Goal: Task Accomplishment & Management: Complete application form

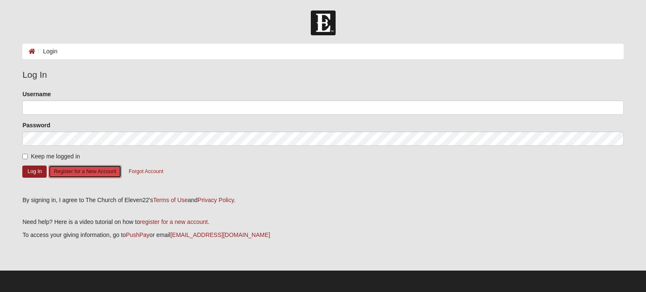
click at [88, 171] on button "Register for a New Account" at bounding box center [84, 171] width 73 height 13
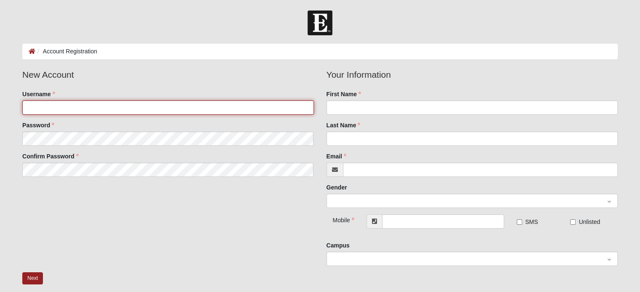
click at [88, 101] on input "Username" at bounding box center [167, 108] width 291 height 14
click at [107, 106] on input "Username" at bounding box center [167, 108] width 291 height 14
type input "Hloffredo412"
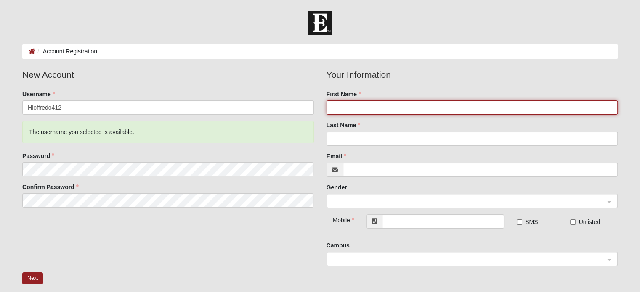
click at [379, 107] on input "First Name" at bounding box center [472, 108] width 291 height 14
type input "Heather"
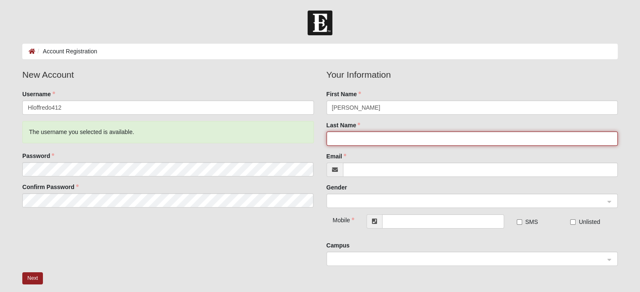
type input "[PERSON_NAME]"
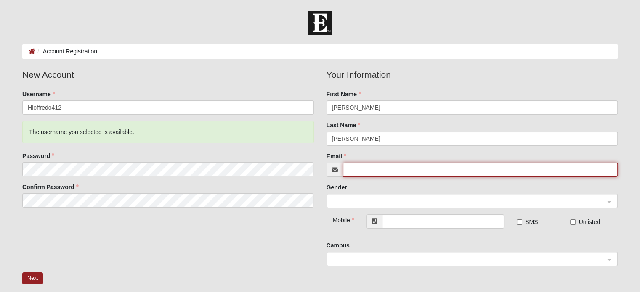
type input "[PERSON_NAME][EMAIL_ADDRESS][PERSON_NAME][DOMAIN_NAME]"
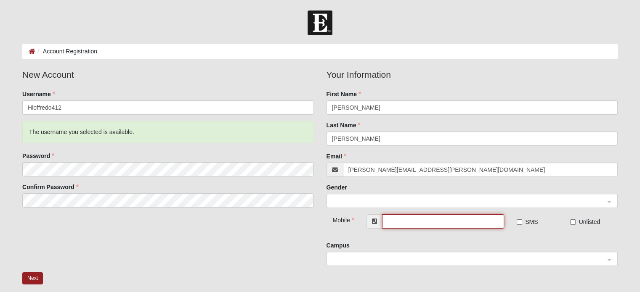
type input "[PHONE_NUMBER]"
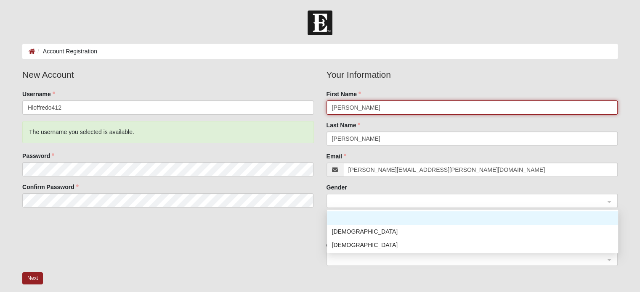
click at [398, 201] on span at bounding box center [468, 201] width 273 height 9
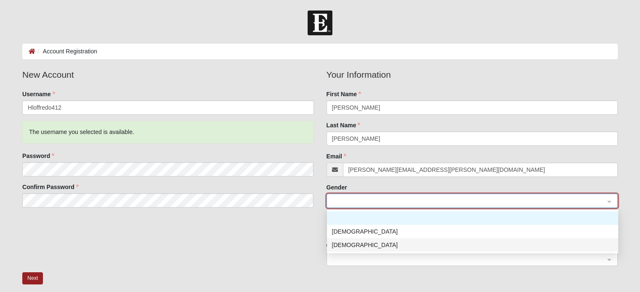
click at [352, 245] on div "[DEMOGRAPHIC_DATA]" at bounding box center [472, 245] width 281 height 9
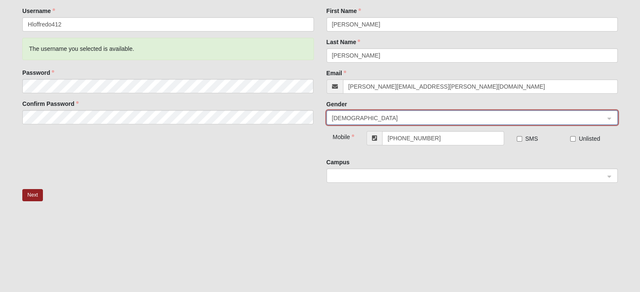
scroll to position [84, 0]
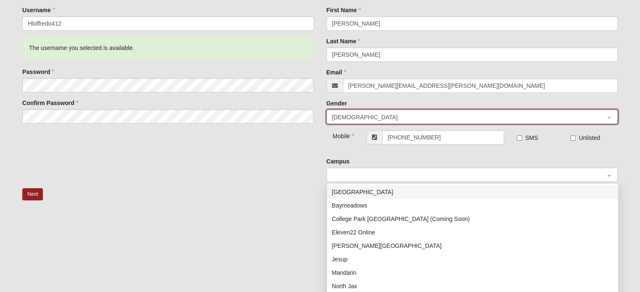
click at [497, 174] on span at bounding box center [468, 175] width 273 height 9
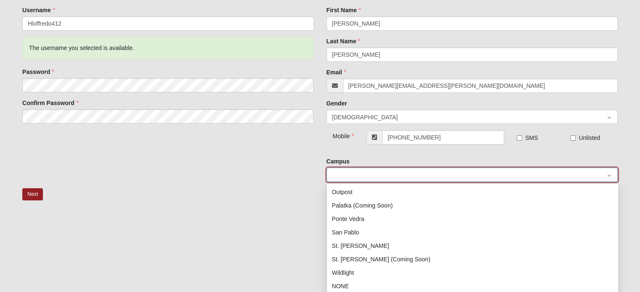
scroll to position [110, 0]
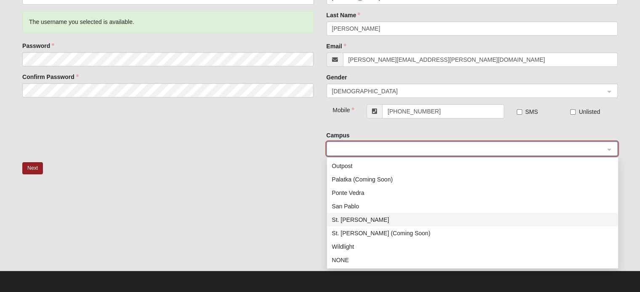
click at [351, 219] on div "St. Johns" at bounding box center [472, 219] width 281 height 9
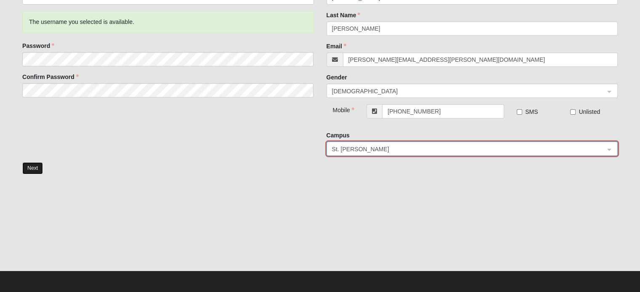
click at [33, 166] on button "Next" at bounding box center [32, 168] width 21 height 12
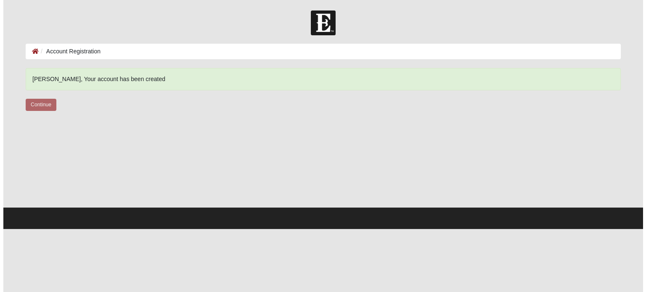
scroll to position [0, 0]
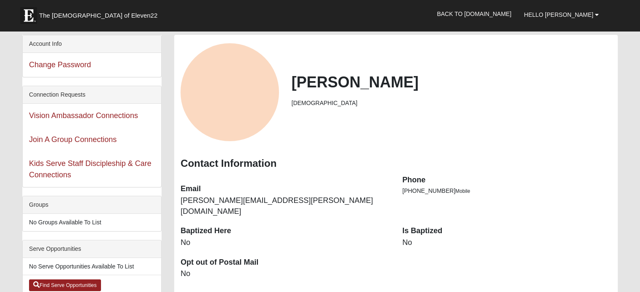
click at [40, 104] on div "Vision Ambassador Connections" at bounding box center [92, 116] width 138 height 24
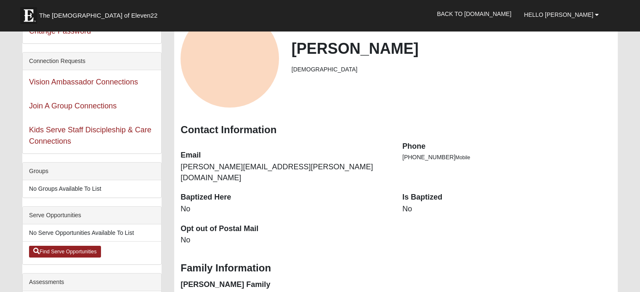
scroll to position [84, 0]
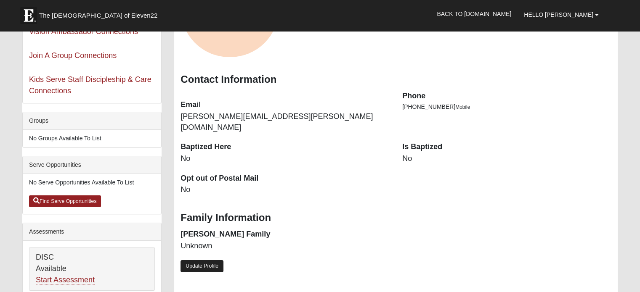
click at [202, 260] on link "Update Profile" at bounding box center [202, 266] width 43 height 12
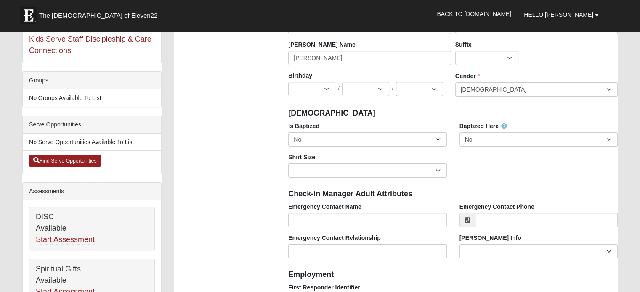
scroll to position [126, 0]
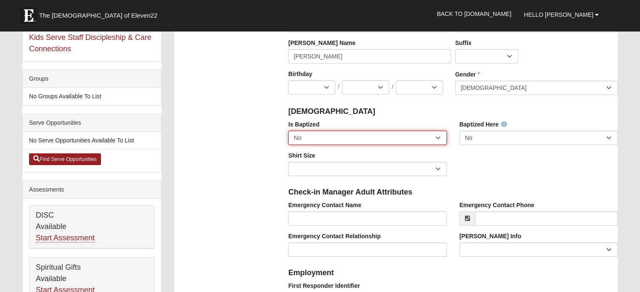
click at [308, 141] on select "No Yes" at bounding box center [367, 138] width 158 height 14
select select "True"
click at [288, 131] on select "No Yes" at bounding box center [367, 138] width 158 height 14
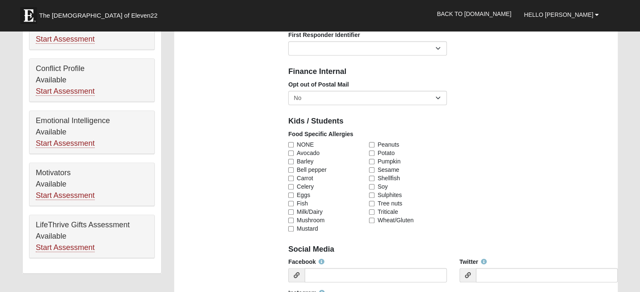
scroll to position [379, 0]
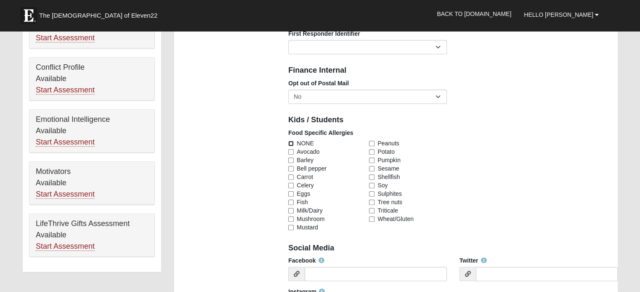
click at [290, 143] on input "NONE" at bounding box center [290, 143] width 5 height 5
checkbox input "true"
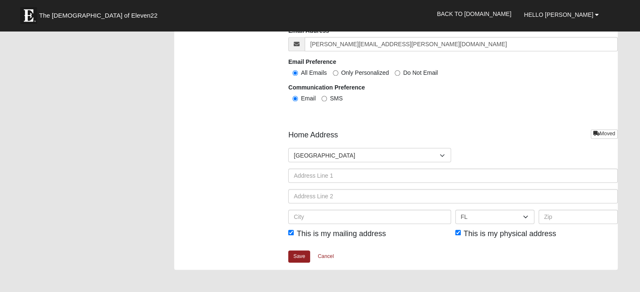
scroll to position [926, 0]
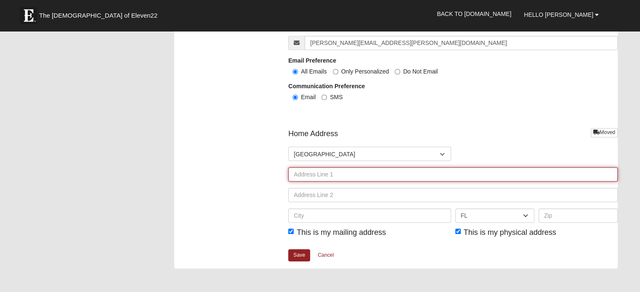
click at [349, 175] on input "text" at bounding box center [452, 174] width 329 height 14
type input "79 GOODHOPE CT"
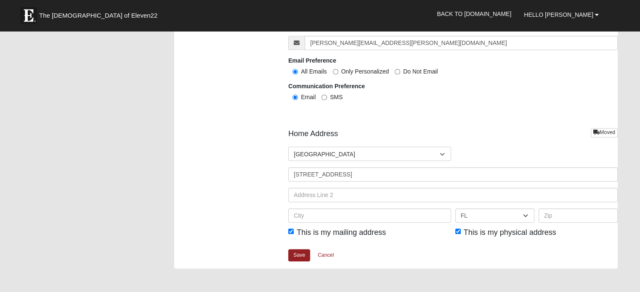
type input "HEATHER LOFFREDO"
type input "9738687545"
type input "St. Augustine"
type input "32092"
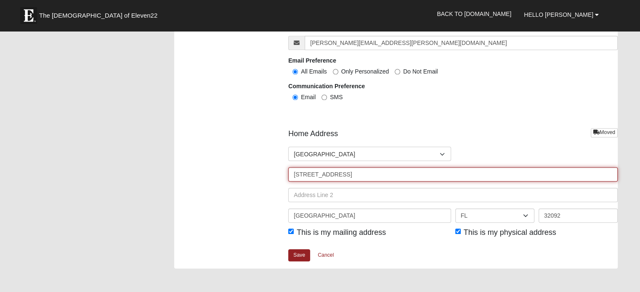
type input "(973) 868-7545"
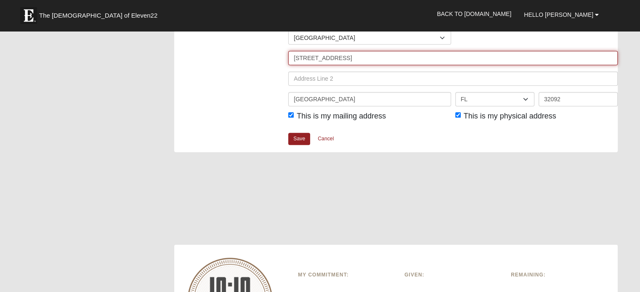
scroll to position [1052, 0]
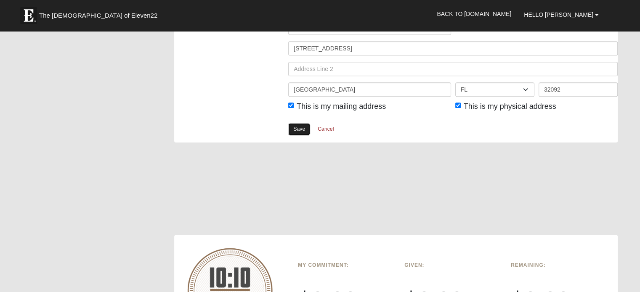
click at [292, 133] on link "Save" at bounding box center [299, 129] width 22 height 12
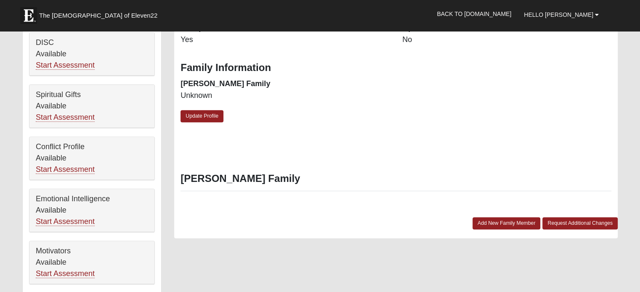
scroll to position [252, 0]
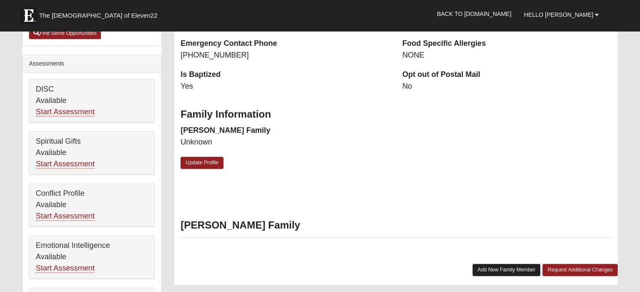
click at [506, 264] on link "Add New Family Member" at bounding box center [507, 270] width 68 height 12
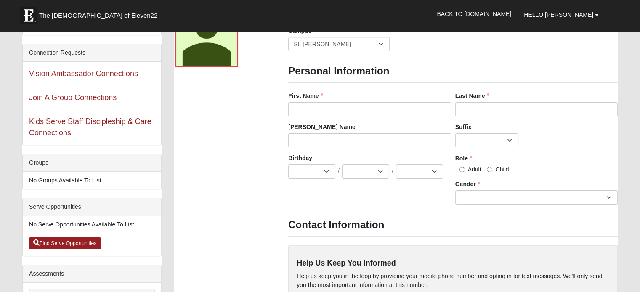
scroll to position [0, 0]
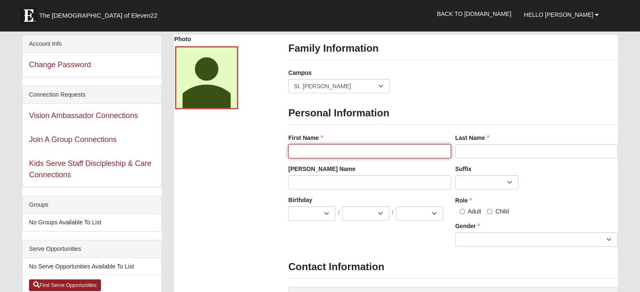
click at [322, 151] on input "First Name" at bounding box center [369, 151] width 162 height 14
type input "michael"
type input "loffredo"
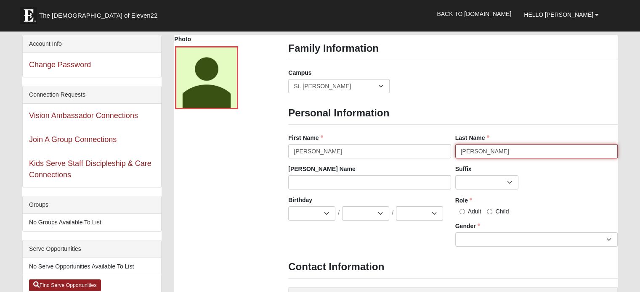
type input "michael"
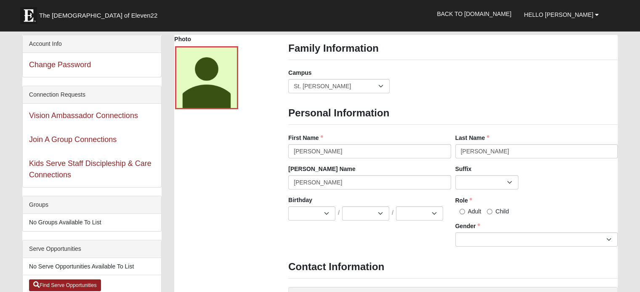
type input "9733357200"
type input "michael@loffredoandloffredo.com"
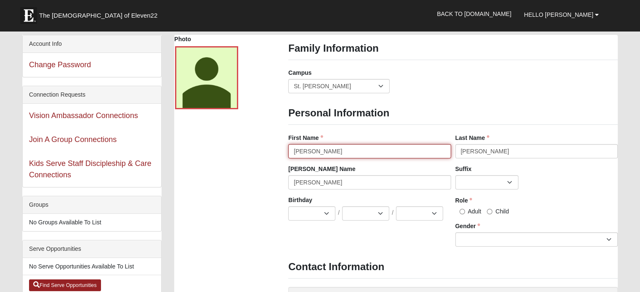
type input "(973) 335-7200"
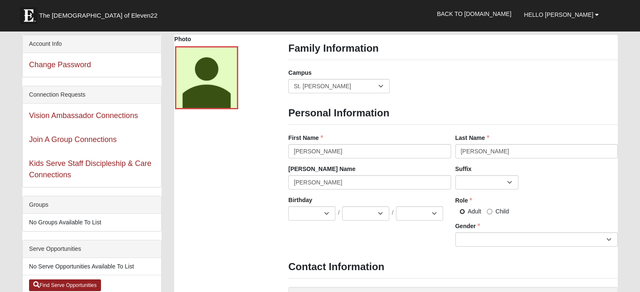
click at [463, 212] on input "Adult" at bounding box center [461, 211] width 5 height 5
radio input "true"
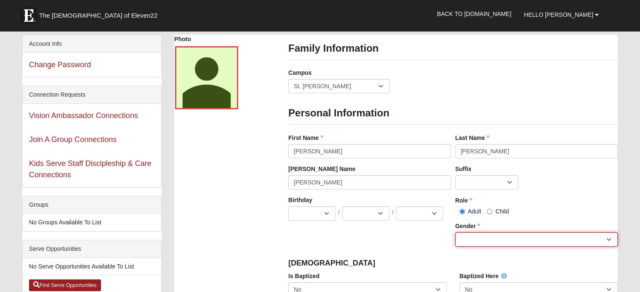
click at [469, 239] on select "Male Female" at bounding box center [536, 240] width 162 height 14
select select "Male"
click at [455, 233] on select "Male Female" at bounding box center [536, 240] width 162 height 14
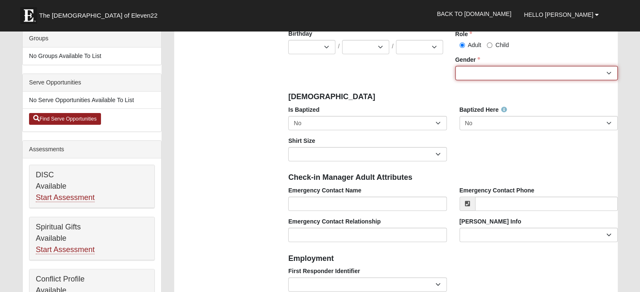
scroll to position [168, 0]
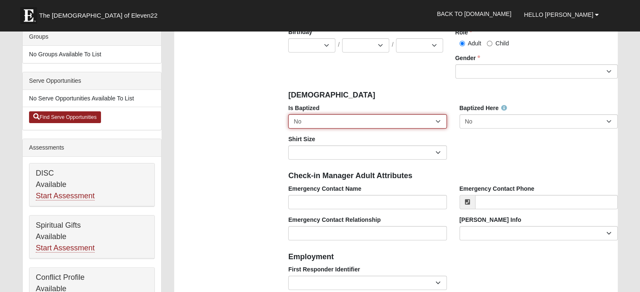
click at [340, 126] on select "No Yes" at bounding box center [367, 121] width 158 height 14
select select "True"
click at [288, 114] on select "No Yes" at bounding box center [367, 121] width 158 height 14
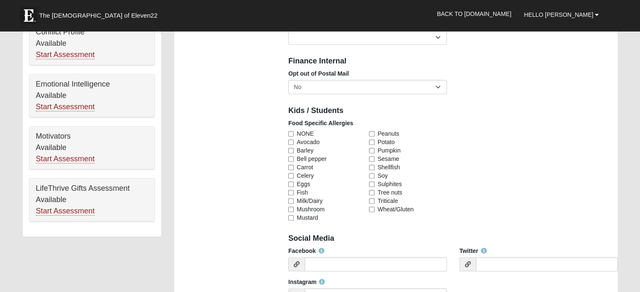
scroll to position [421, 0]
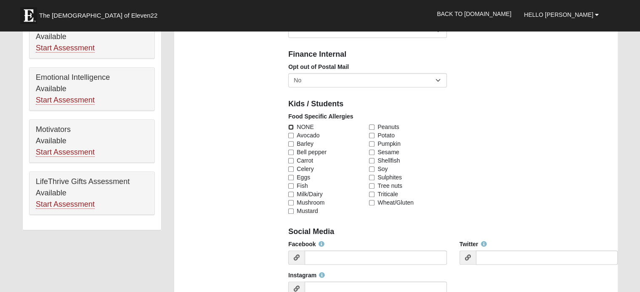
click at [289, 125] on input "NONE" at bounding box center [290, 127] width 5 height 5
checkbox input "true"
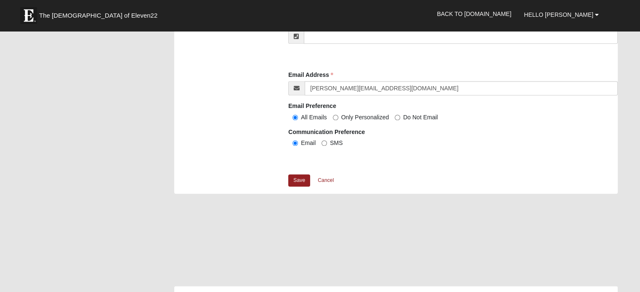
scroll to position [842, 0]
click at [299, 181] on link "Save" at bounding box center [299, 180] width 22 height 12
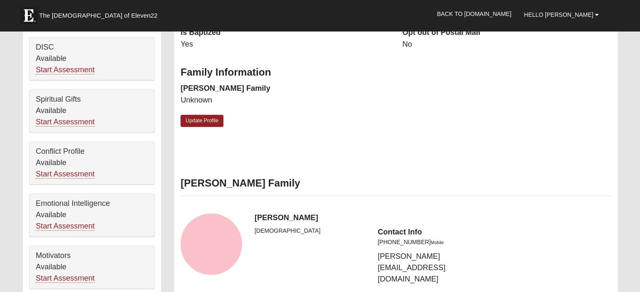
scroll to position [505, 0]
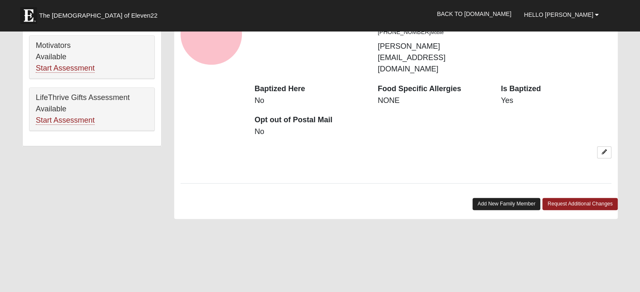
click at [518, 198] on link "Add New Family Member" at bounding box center [507, 204] width 68 height 12
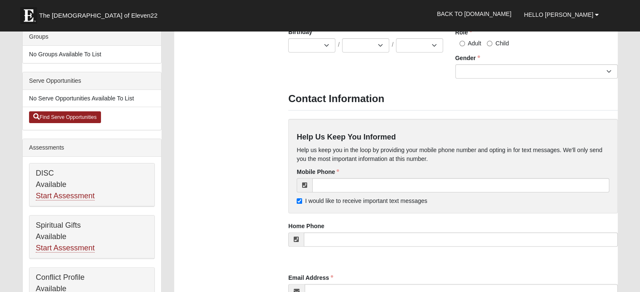
scroll to position [0, 0]
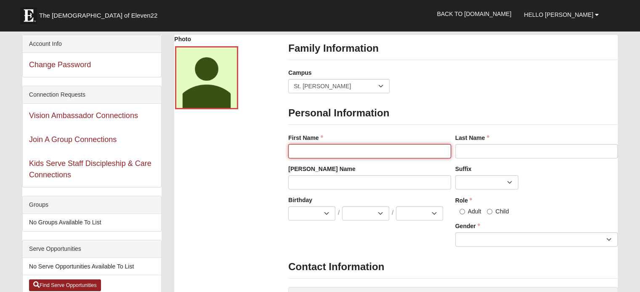
click at [340, 155] on input "First Name" at bounding box center [369, 151] width 162 height 14
type input "[PERSON_NAME]"
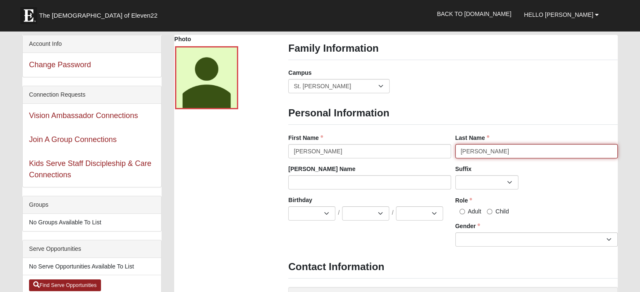
type input "[PERSON_NAME]"
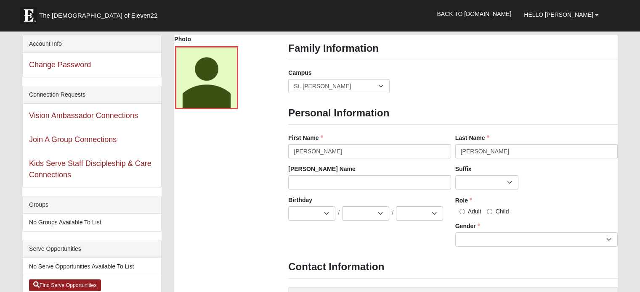
click at [493, 211] on label "Child" at bounding box center [498, 211] width 22 height 8
click at [492, 211] on input "Child" at bounding box center [489, 211] width 5 height 5
radio input "true"
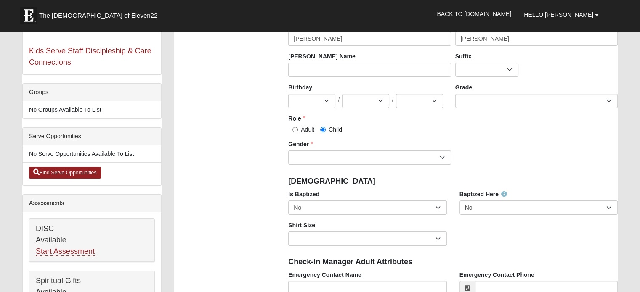
scroll to position [126, 0]
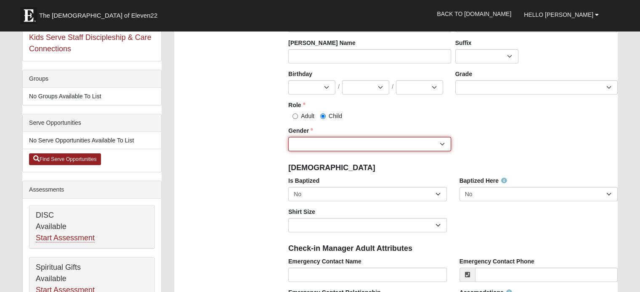
click at [331, 143] on select "[DEMOGRAPHIC_DATA] [DEMOGRAPHIC_DATA]" at bounding box center [369, 144] width 162 height 14
select select "[DEMOGRAPHIC_DATA]"
click at [288, 137] on select "[DEMOGRAPHIC_DATA] [DEMOGRAPHIC_DATA]" at bounding box center [369, 144] width 162 height 14
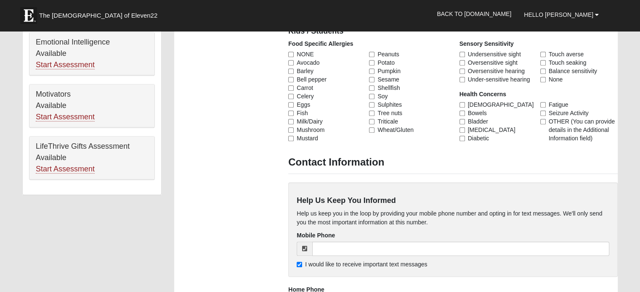
scroll to position [421, 0]
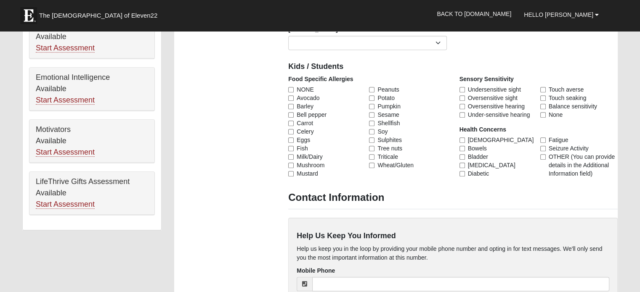
click at [291, 86] on label "NONE" at bounding box center [326, 89] width 77 height 8
click at [291, 87] on input "NONE" at bounding box center [290, 89] width 5 height 5
checkbox input "true"
click at [542, 112] on input "None" at bounding box center [542, 114] width 5 height 5
checkbox input "true"
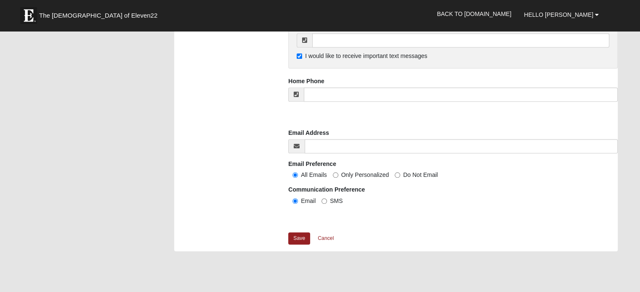
scroll to position [715, 0]
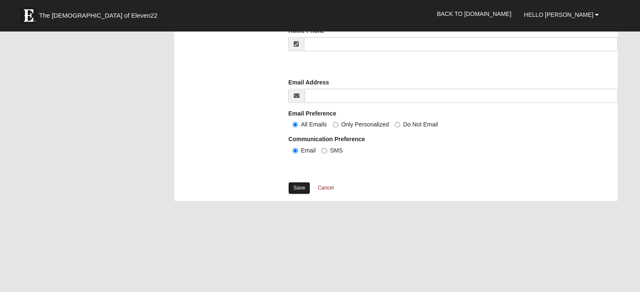
click at [292, 188] on link "Save" at bounding box center [299, 188] width 22 height 12
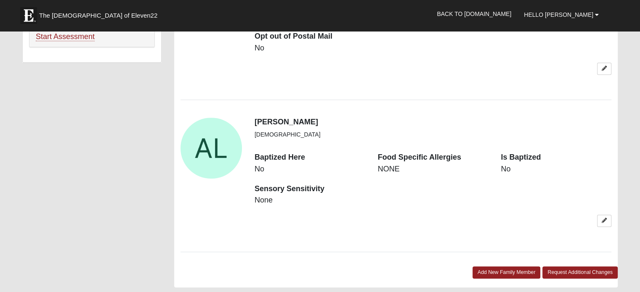
scroll to position [589, 0]
click at [510, 266] on link "Add New Family Member" at bounding box center [507, 272] width 68 height 12
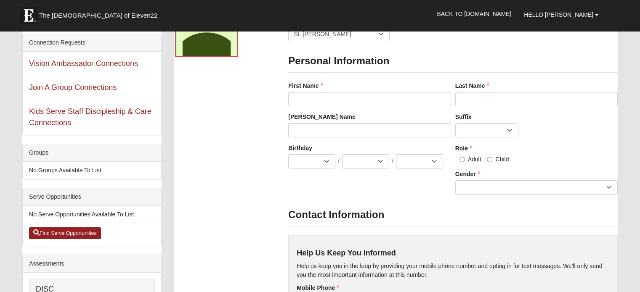
scroll to position [0, 0]
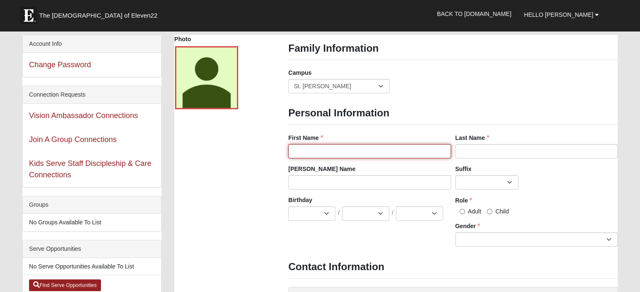
click at [349, 156] on input "First Name" at bounding box center [369, 151] width 162 height 14
type input "Anthony"
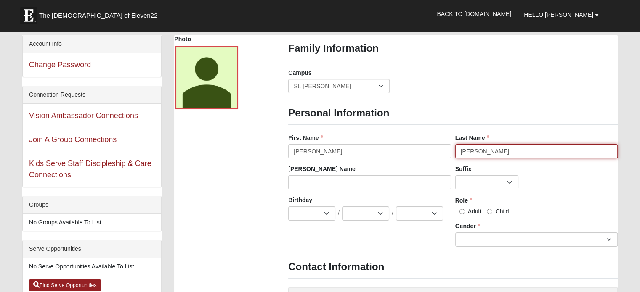
type input "Loffredo"
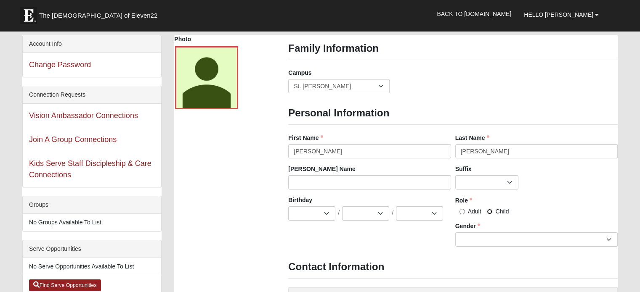
click at [491, 213] on input "Child" at bounding box center [489, 211] width 5 height 5
radio input "true"
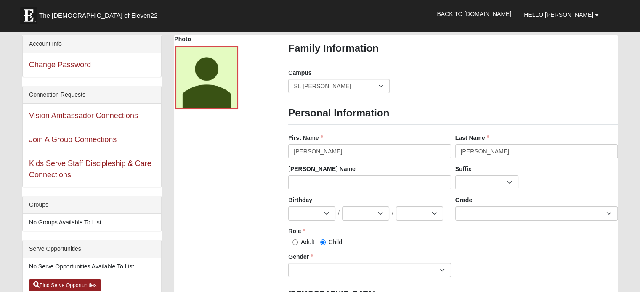
click at [481, 239] on div "Birthday Jan Feb Mar Apr May Jun Jul Aug Sep Oct Nov Dec / 1 2 3 4 5 6 7 8 9 10…" at bounding box center [453, 240] width 334 height 88
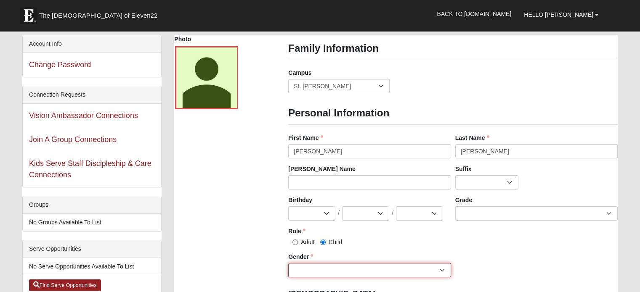
click at [321, 272] on select "Male Female" at bounding box center [369, 270] width 162 height 14
select select "[DEMOGRAPHIC_DATA]"
click at [288, 263] on select "Male Female" at bounding box center [369, 270] width 162 height 14
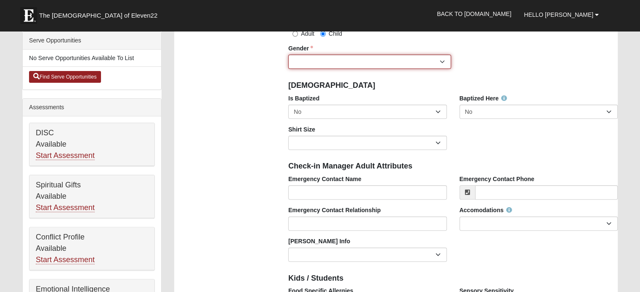
scroll to position [210, 0]
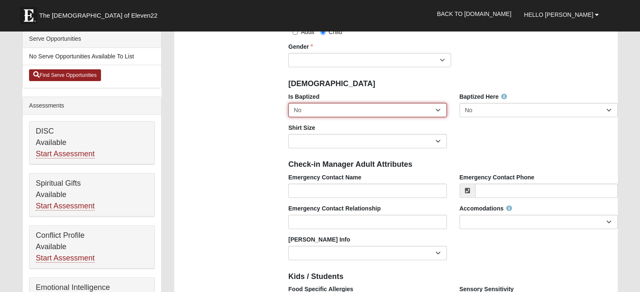
click at [357, 114] on select "No Yes" at bounding box center [367, 110] width 158 height 14
select select "True"
click at [288, 103] on select "No Yes" at bounding box center [367, 110] width 158 height 14
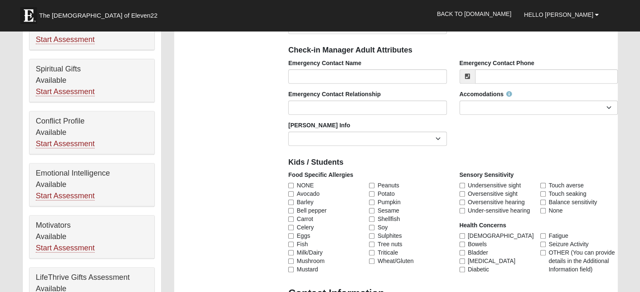
scroll to position [379, 0]
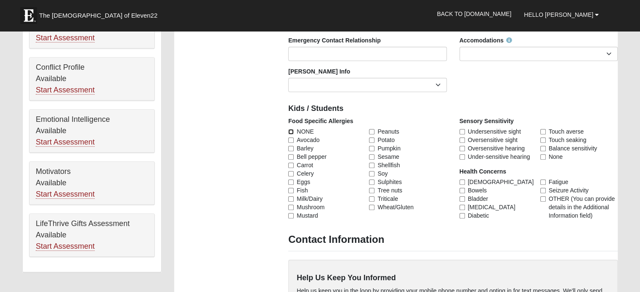
click at [289, 132] on input "NONE" at bounding box center [290, 131] width 5 height 5
checkbox input "true"
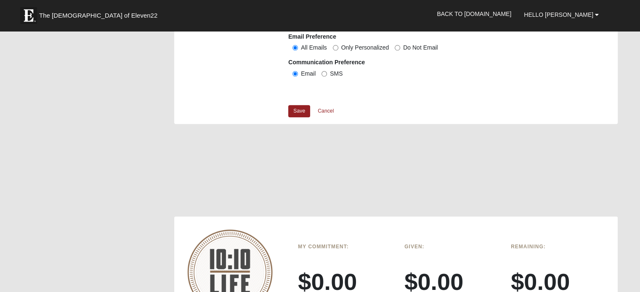
scroll to position [799, 0]
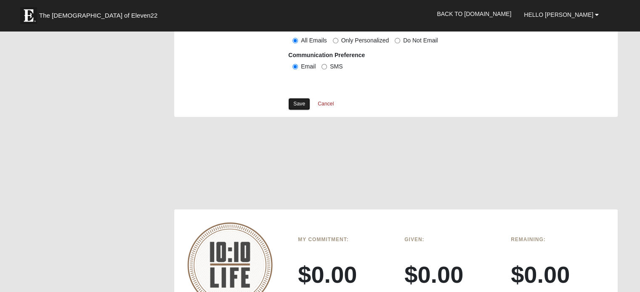
click at [295, 105] on link "Save" at bounding box center [299, 104] width 22 height 12
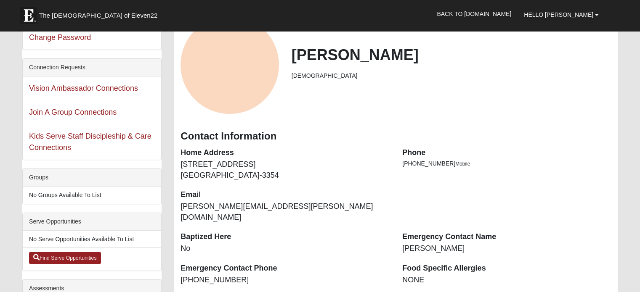
scroll to position [42, 0]
